Goal: Task Accomplishment & Management: Use online tool/utility

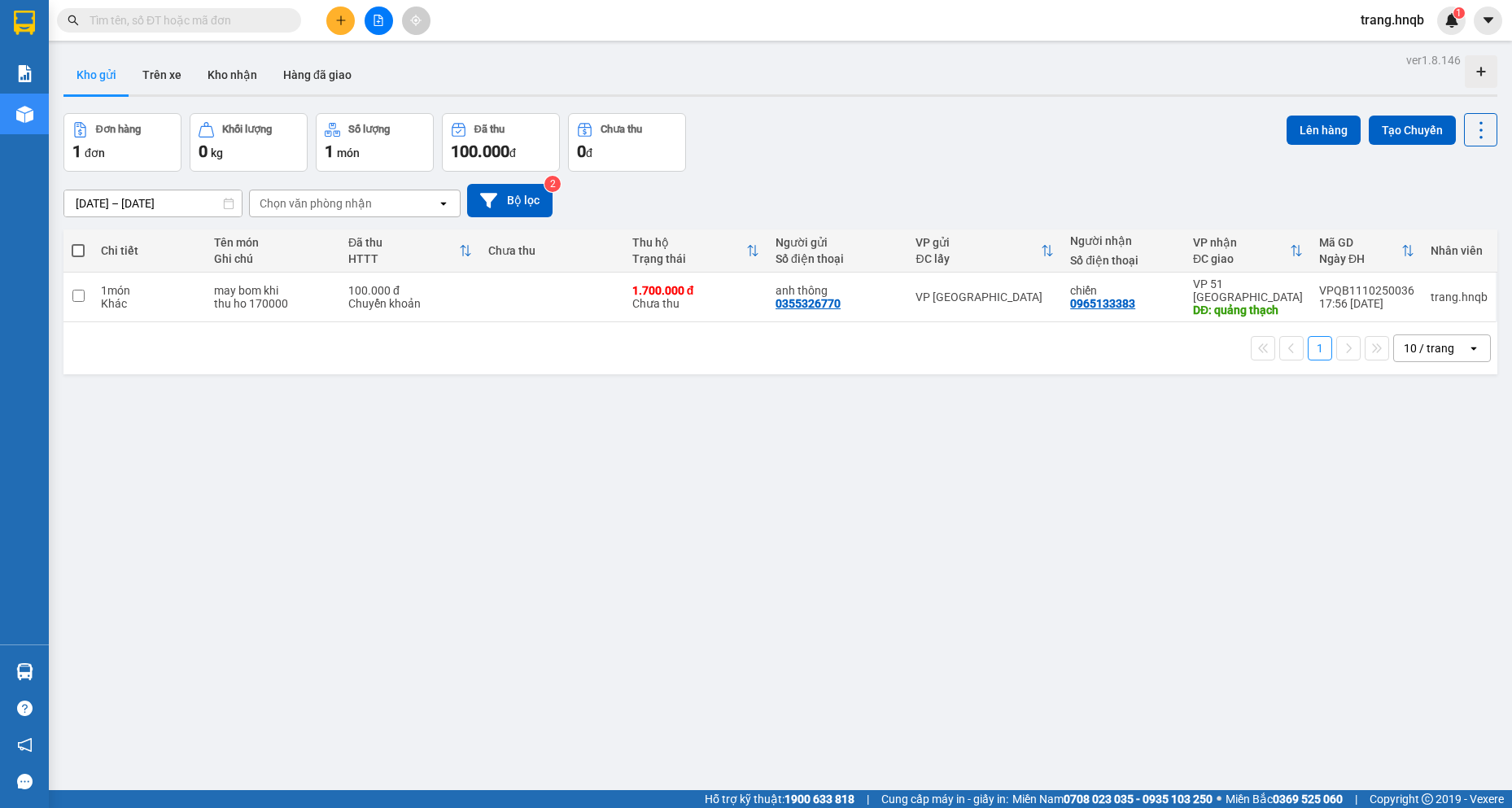
click at [171, 66] on button "Trên xe" at bounding box center [161, 74] width 65 height 39
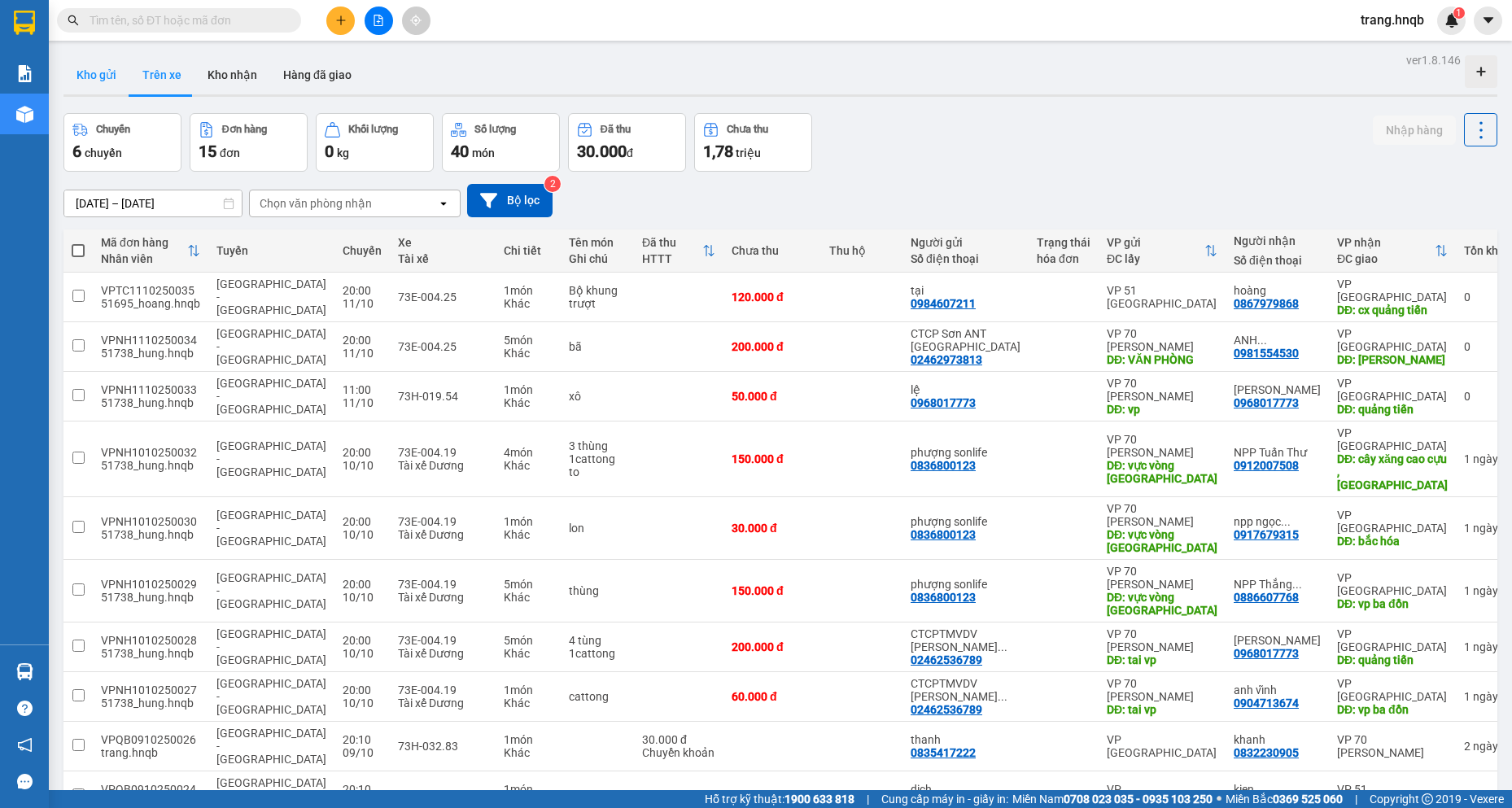
click at [88, 71] on button "Kho gửi" at bounding box center [96, 74] width 65 height 39
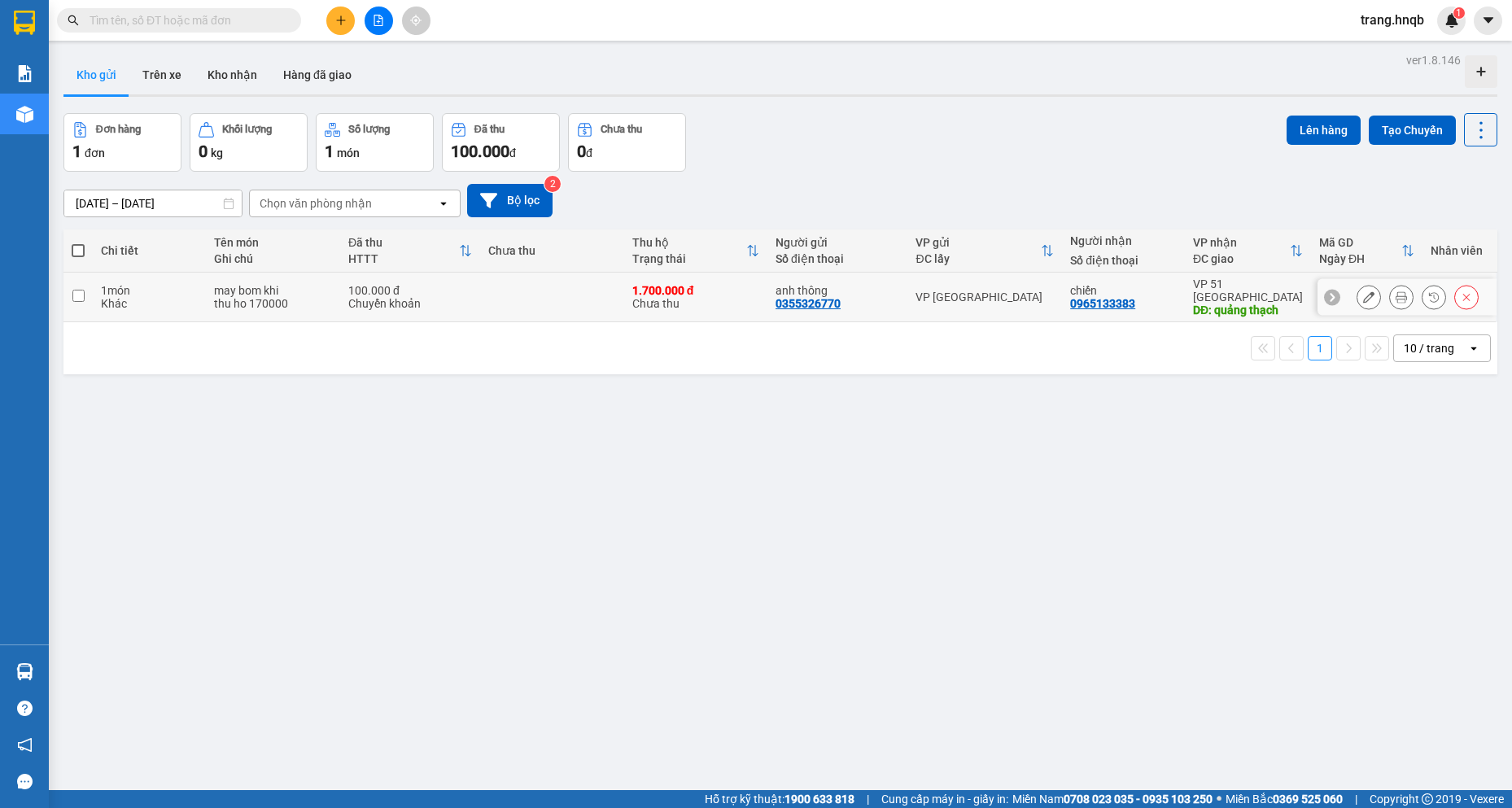
click at [86, 287] on td at bounding box center [78, 297] width 29 height 49
checkbox input "true"
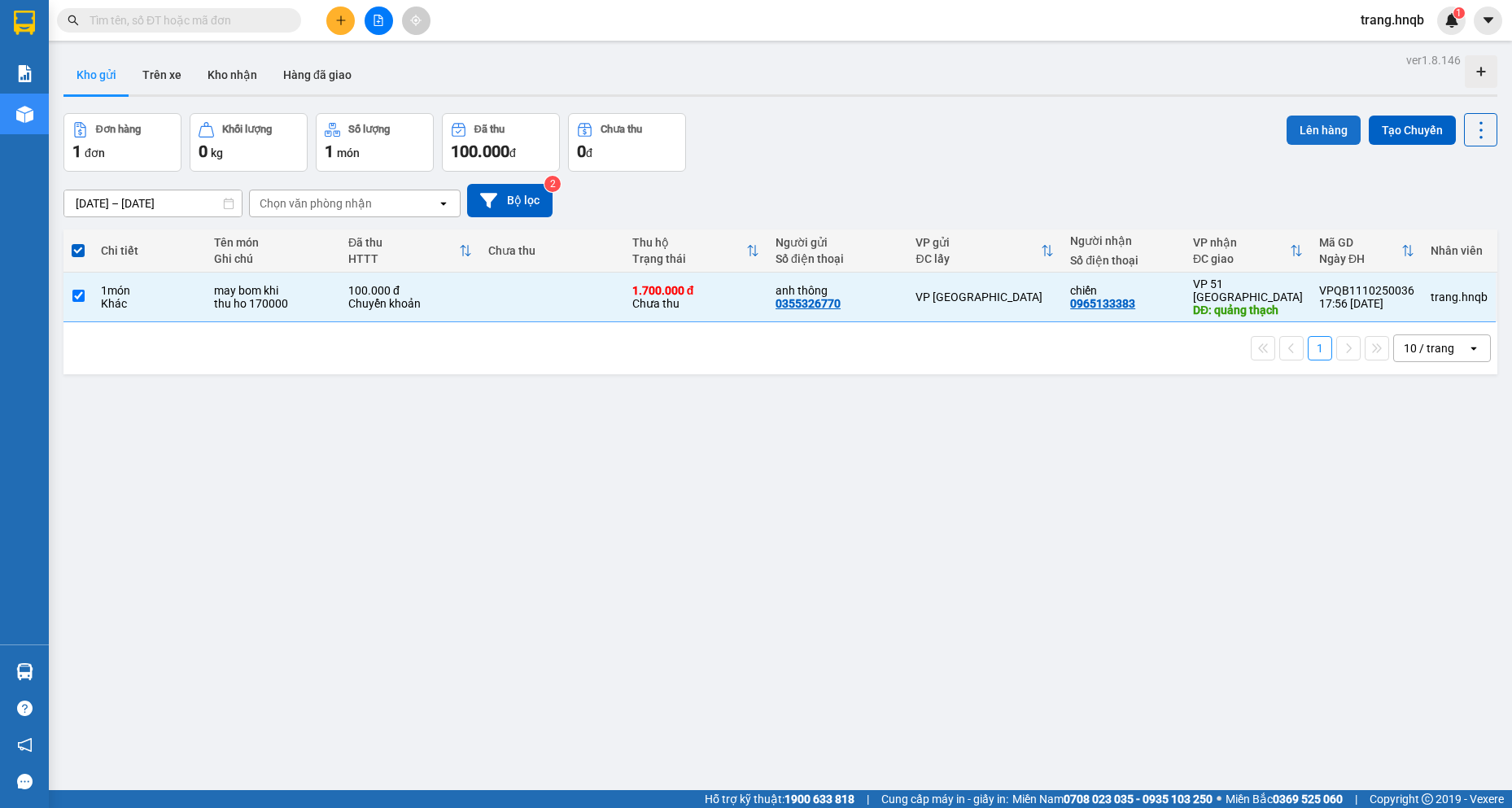
click at [1287, 124] on button "Lên hàng" at bounding box center [1324, 130] width 74 height 29
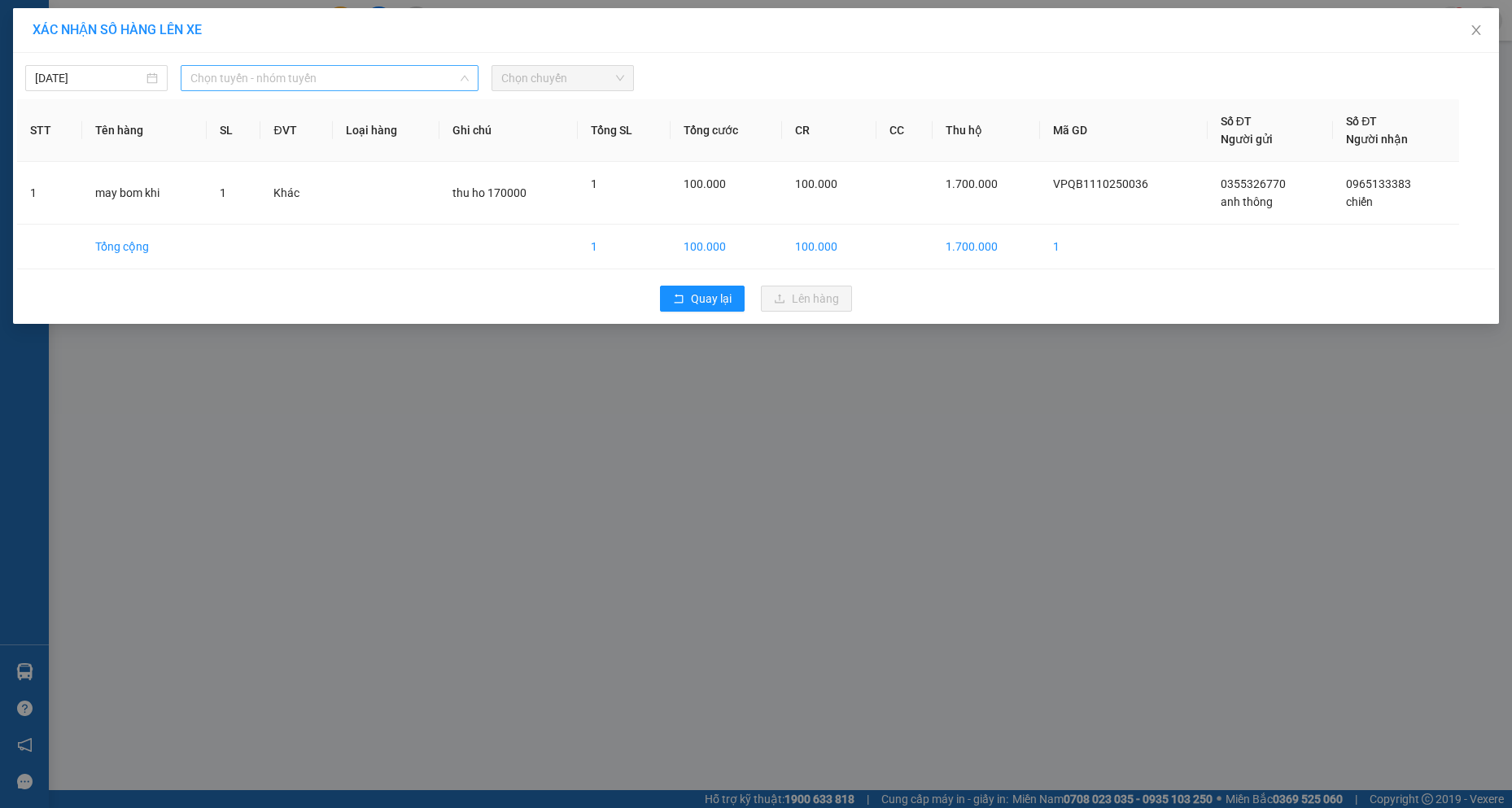
click at [343, 80] on span "Chọn tuyến - nhóm tuyến" at bounding box center [329, 78] width 278 height 25
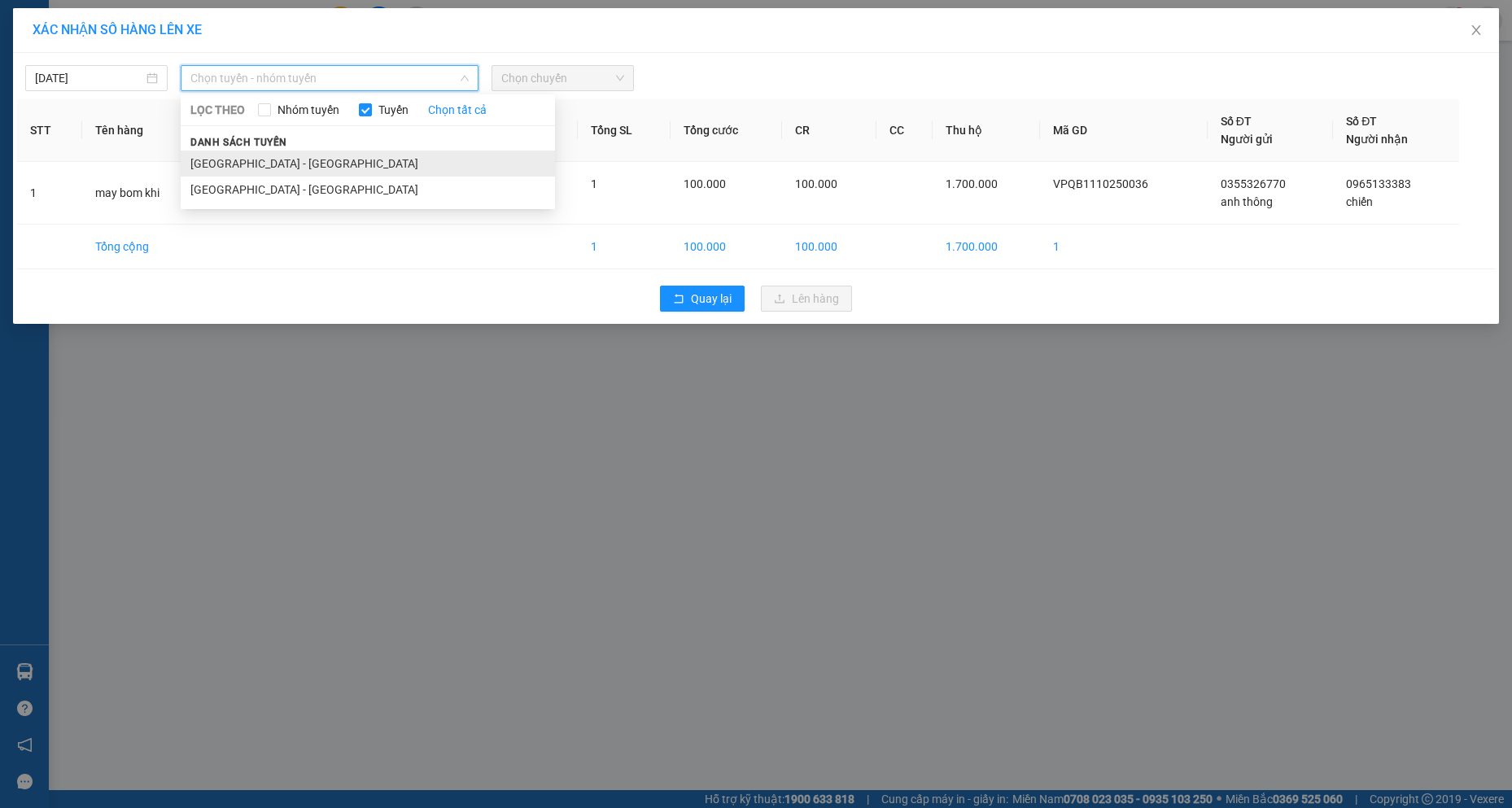
click at [319, 157] on li "[GEOGRAPHIC_DATA] - [GEOGRAPHIC_DATA]" at bounding box center [367, 163] width 374 height 26
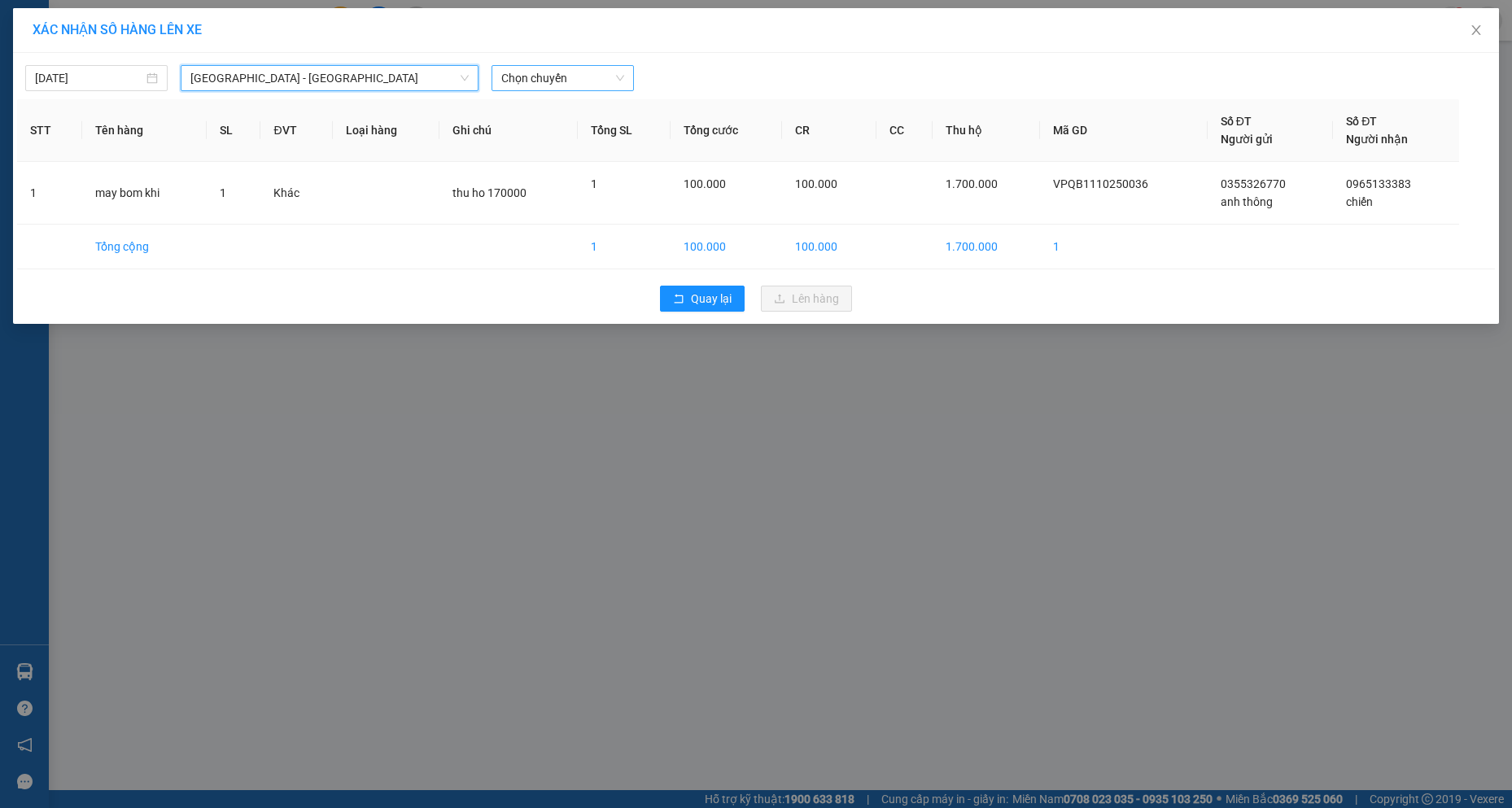
click at [558, 79] on span "Chọn chuyến" at bounding box center [562, 78] width 122 height 25
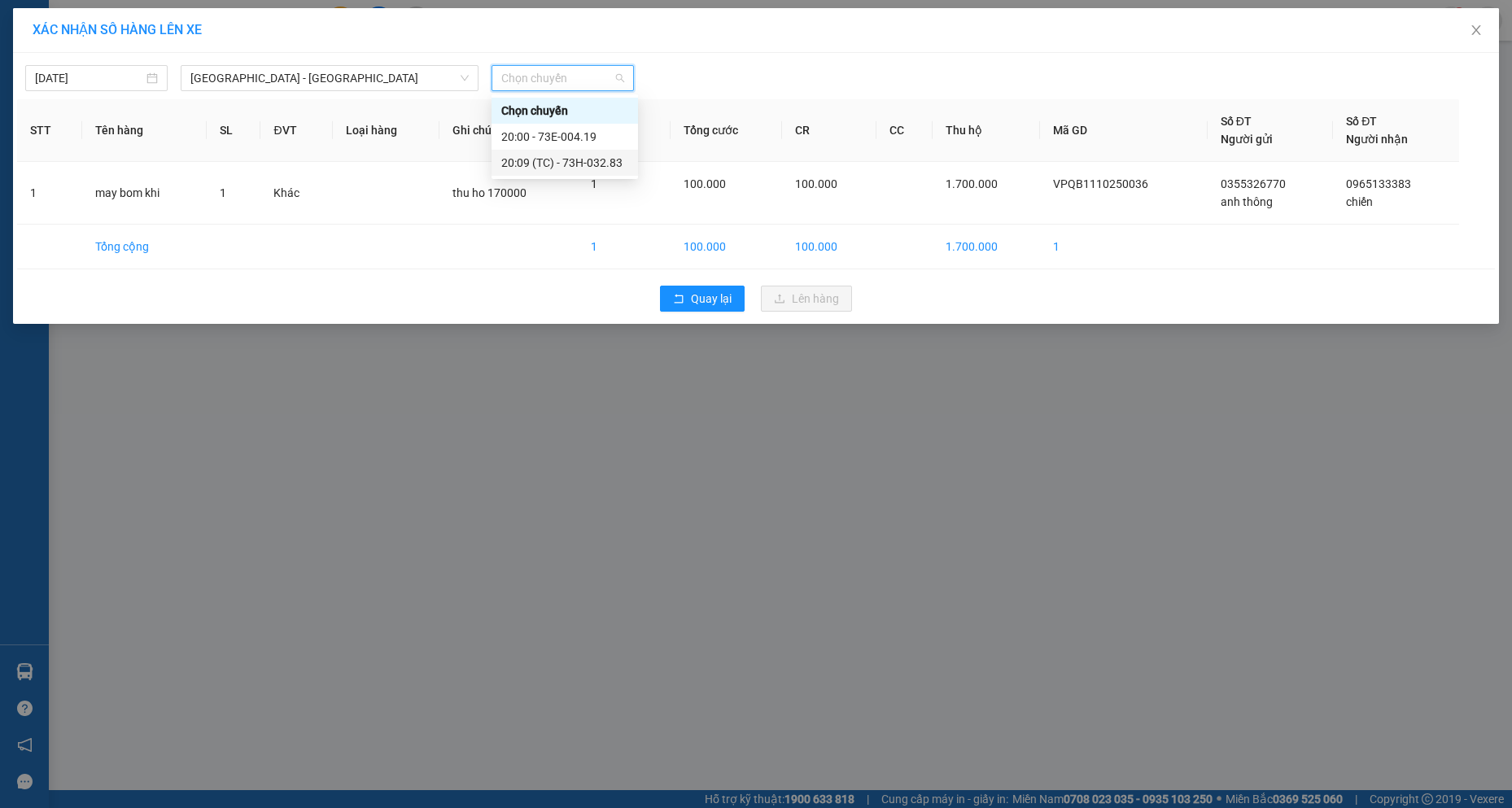
click at [569, 153] on div "20:09 (TC) - 73H-032.83" at bounding box center [565, 162] width 146 height 26
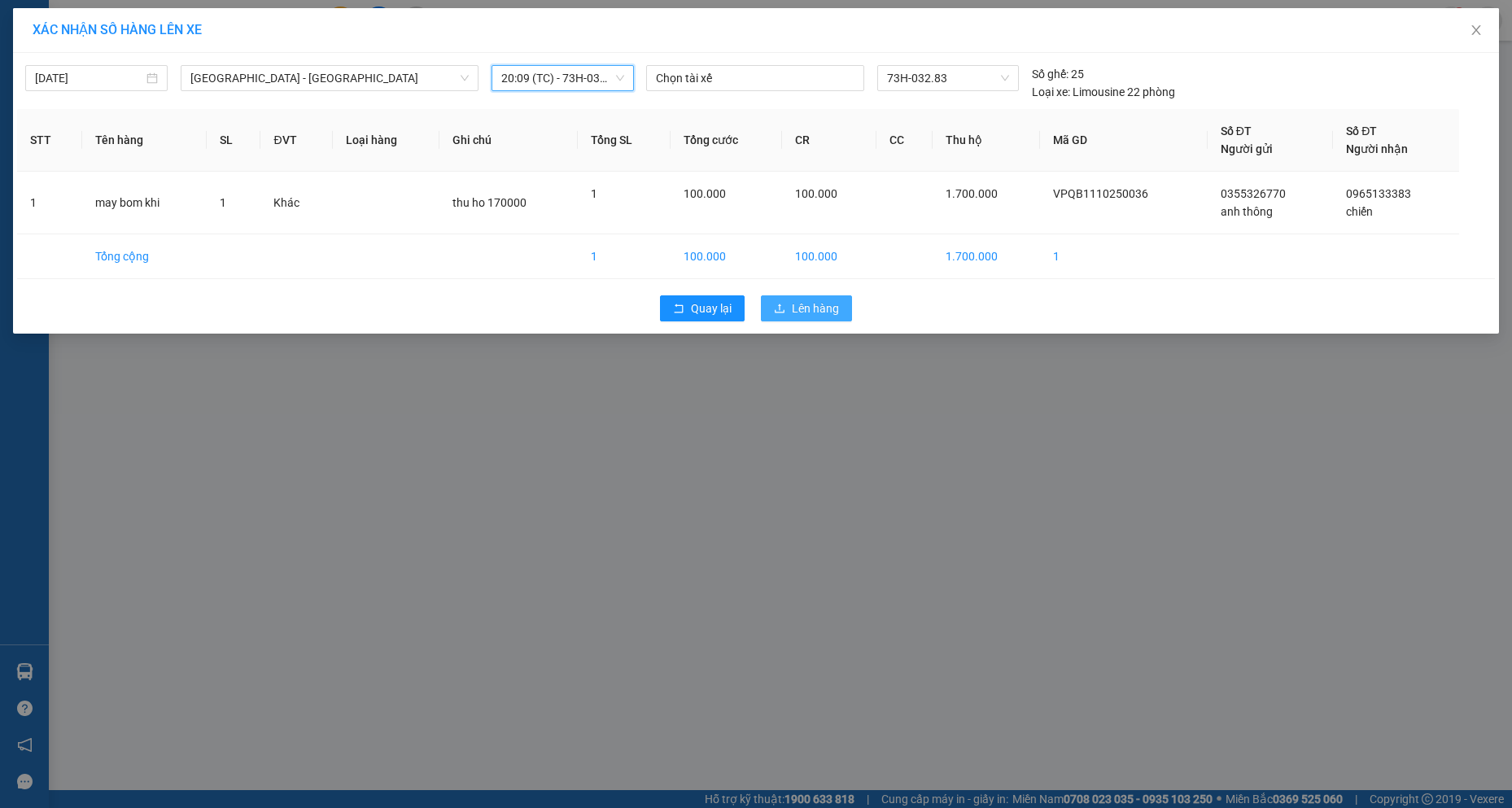
click at [833, 300] on span "Lên hàng" at bounding box center [815, 309] width 47 height 18
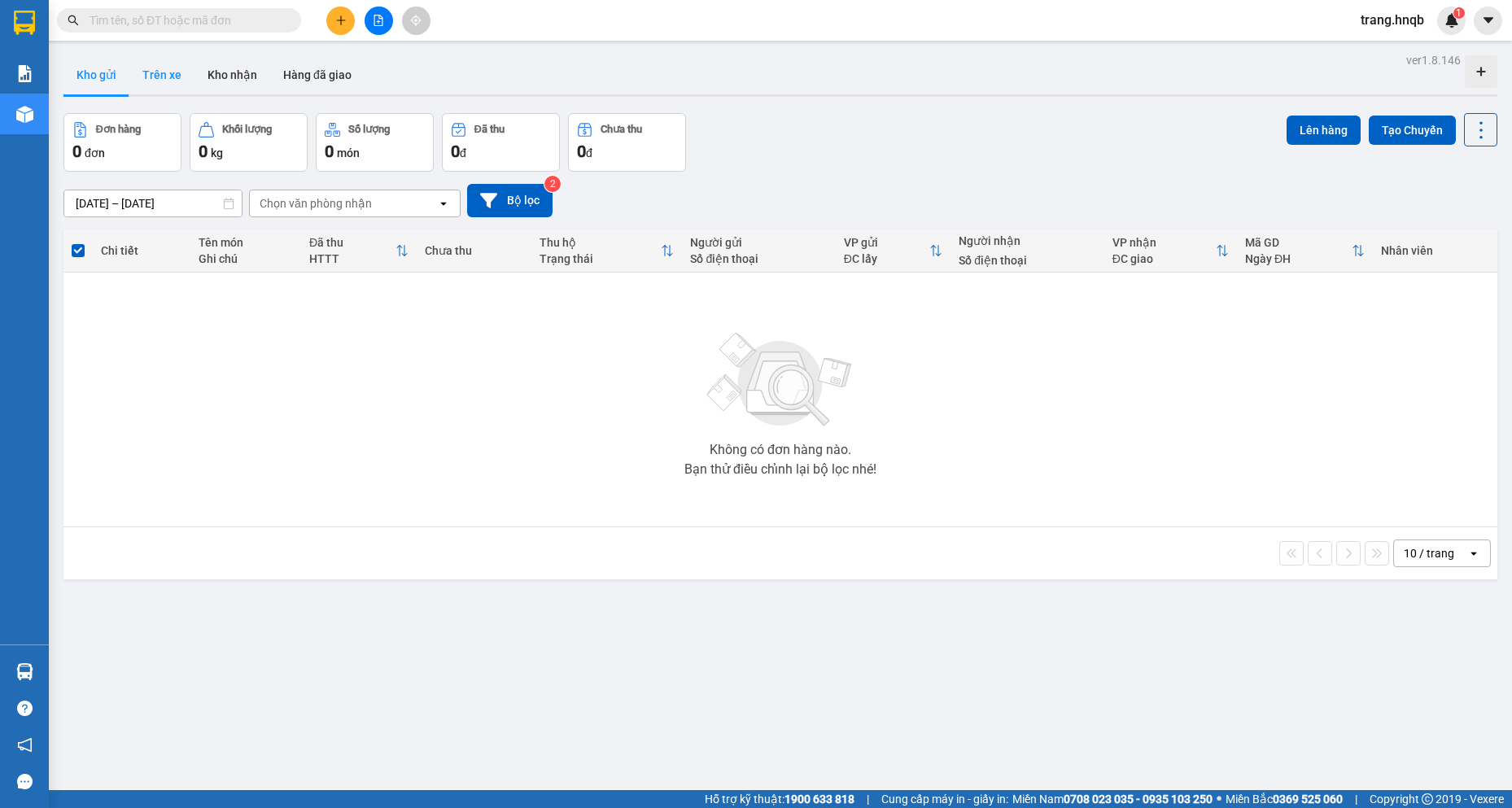
click at [157, 68] on button "Trên xe" at bounding box center [161, 74] width 65 height 39
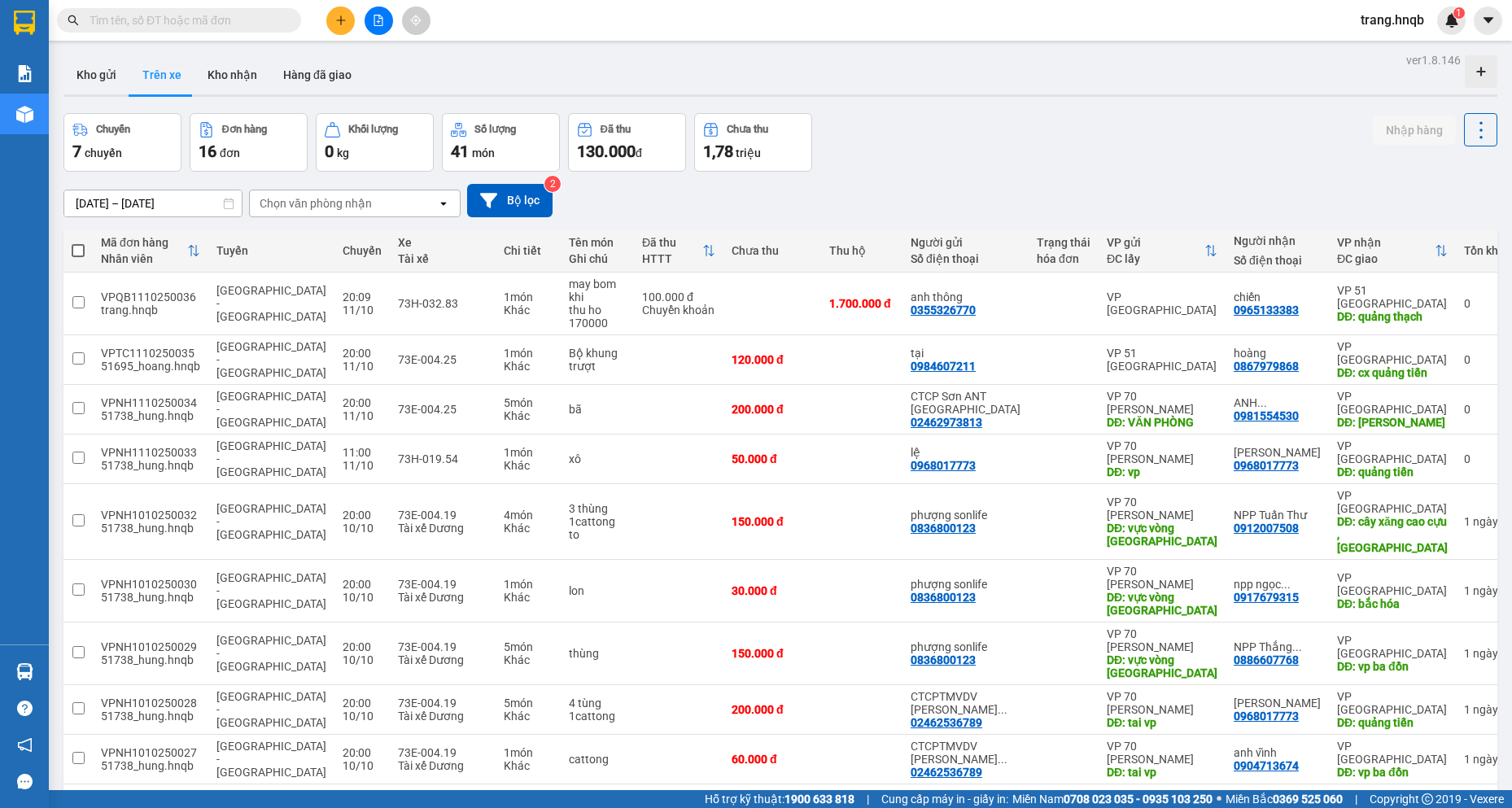
click at [177, 15] on input "text" at bounding box center [185, 20] width 192 height 18
